Goal: Information Seeking & Learning: Find specific fact

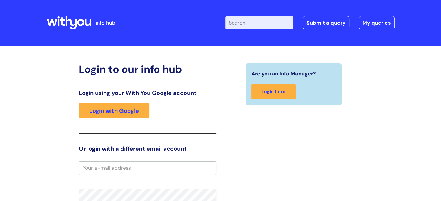
click at [134, 103] on div "Login using your With You Google account Login with Google" at bounding box center [147, 112] width 137 height 44
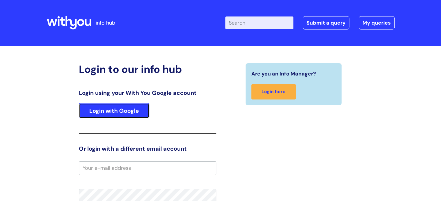
click at [135, 107] on link "Login with Google" at bounding box center [114, 110] width 70 height 15
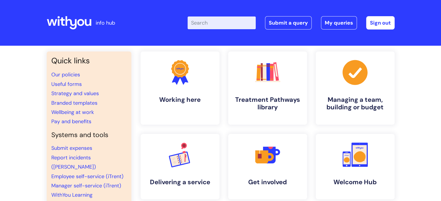
click at [222, 26] on input "Enter your search term here..." at bounding box center [221, 23] width 68 height 13
type input "beavment leave"
click button "Search" at bounding box center [0, 0] width 0 height 0
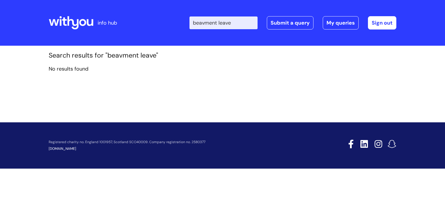
click at [223, 23] on input "beavment leave" at bounding box center [224, 23] width 68 height 13
drag, startPoint x: 240, startPoint y: 26, endPoint x: 165, endPoint y: 18, distance: 76.0
click at [165, 18] on div "Enter your search term here... beavment leave Search Submit a query My queries …" at bounding box center [265, 23] width 261 height 34
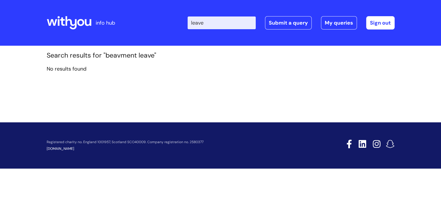
type input "leave"
click button "Search" at bounding box center [0, 0] width 0 height 0
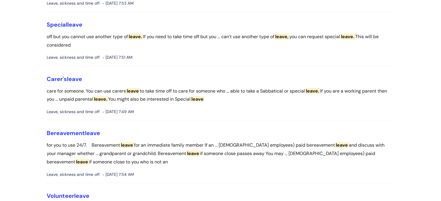
scroll to position [520, 0]
click at [73, 137] on link "Bereavement leave" at bounding box center [73, 133] width 53 height 8
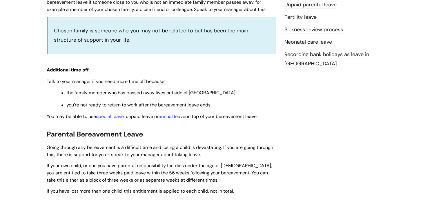
scroll to position [286, 0]
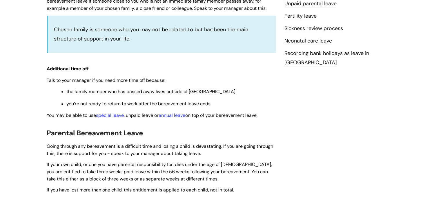
click at [161, 138] on h2 "Parental Bereavement Leave" at bounding box center [161, 133] width 229 height 12
